Goal: Check status: Check status

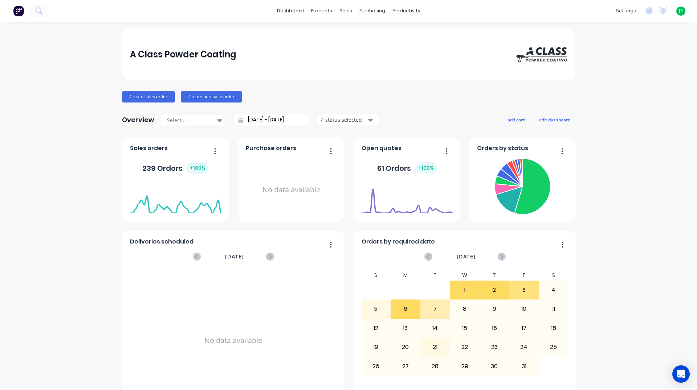
scroll to position [218, 0]
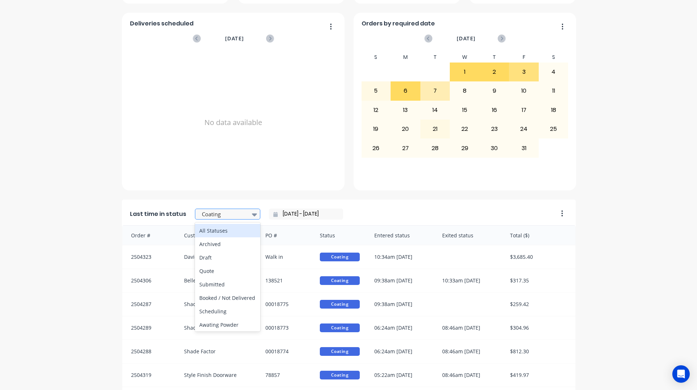
click at [212, 213] on div at bounding box center [224, 214] width 46 height 9
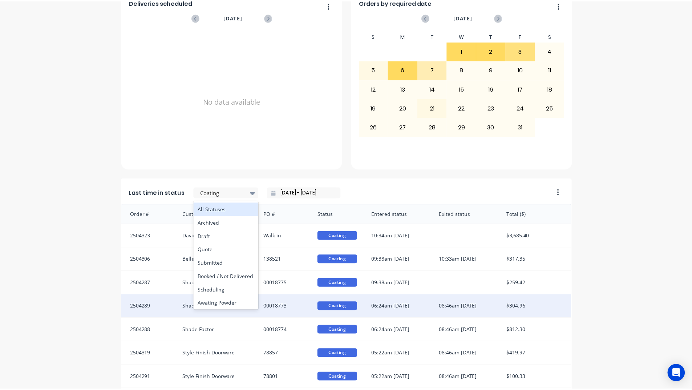
scroll to position [306, 0]
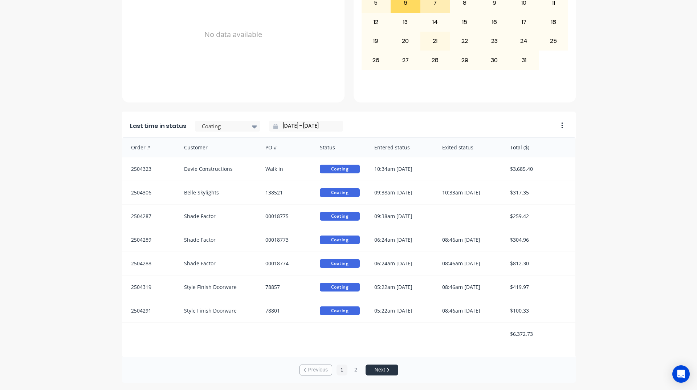
click at [0, 283] on div "A Class Powder Coating Create sales order Create purchase order Overview Select…" at bounding box center [348, 52] width 697 height 659
click at [354, 373] on button "2" at bounding box center [356, 369] width 11 height 11
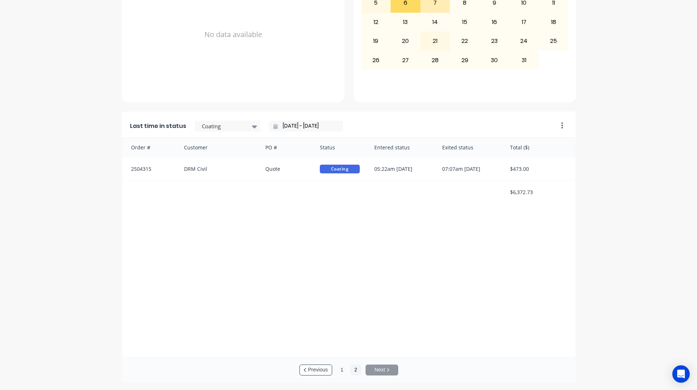
drag, startPoint x: 337, startPoint y: 369, endPoint x: 333, endPoint y: 371, distance: 4.3
click at [337, 369] on button "1" at bounding box center [342, 369] width 11 height 11
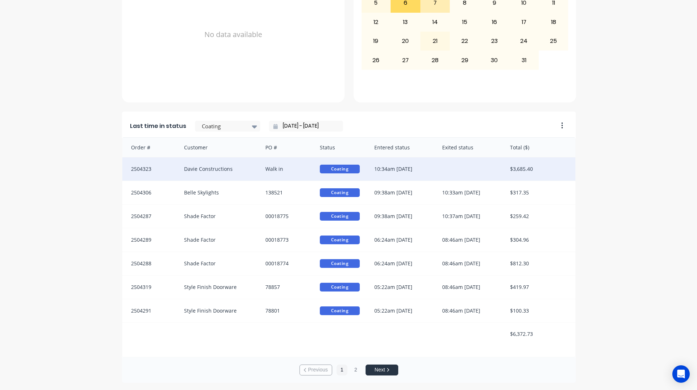
click at [385, 162] on div "10:34am [DATE]" at bounding box center [401, 168] width 68 height 23
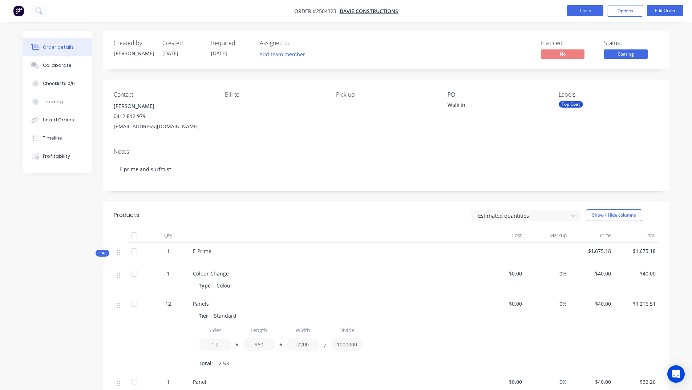
click at [577, 13] on button "Close" at bounding box center [585, 10] width 36 height 11
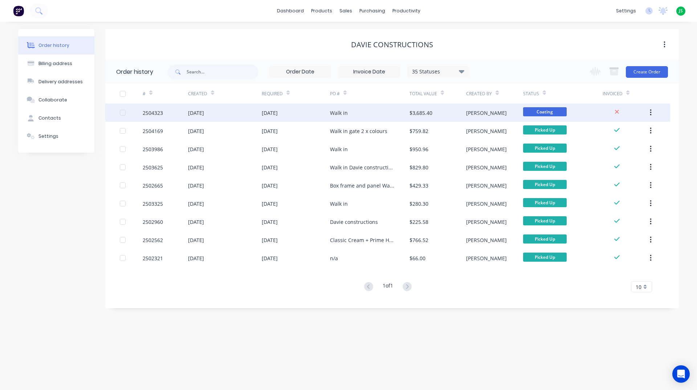
click at [324, 110] on div "[DATE]" at bounding box center [296, 113] width 68 height 18
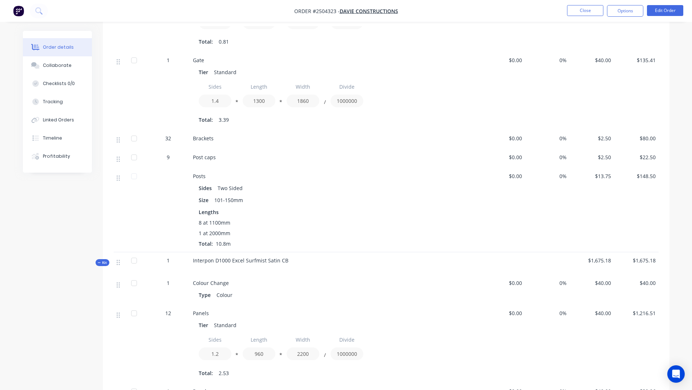
scroll to position [436, 0]
